Goal: Navigation & Orientation: Find specific page/section

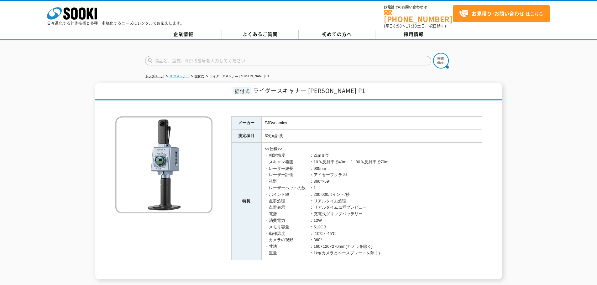
click at [179, 75] on link "3Dスキャナー" at bounding box center [179, 76] width 20 height 3
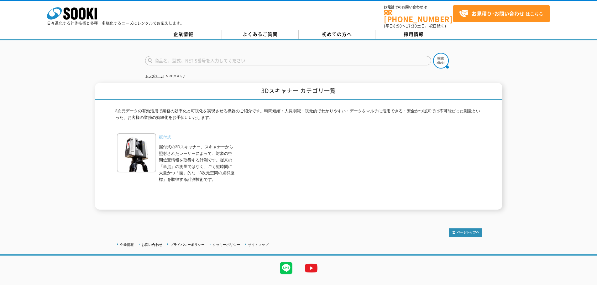
click at [167, 133] on link "据付式" at bounding box center [197, 137] width 78 height 9
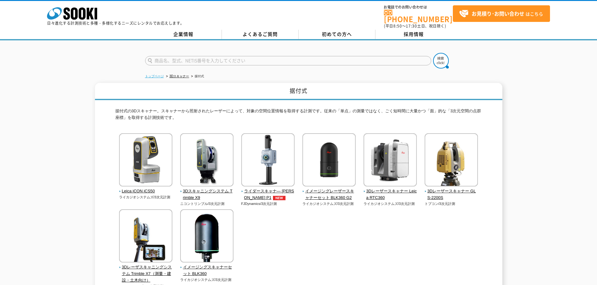
click at [148, 75] on link "トップページ" at bounding box center [154, 76] width 19 height 3
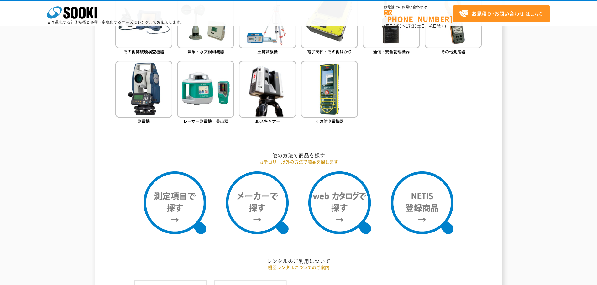
scroll to position [501, 0]
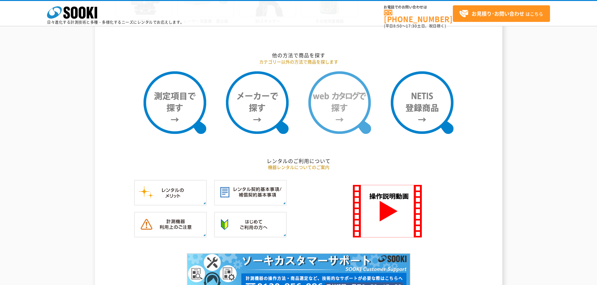
click at [348, 126] on img at bounding box center [339, 102] width 63 height 63
